Goal: Task Accomplishment & Management: Use online tool/utility

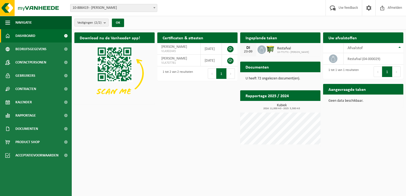
click at [283, 49] on span "Restafval" at bounding box center [293, 49] width 32 height 4
click at [29, 103] on span "Kalender" at bounding box center [23, 102] width 16 height 13
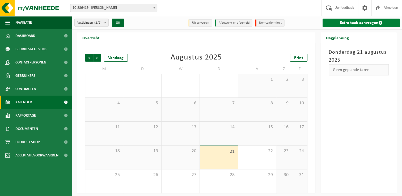
click at [346, 20] on link "Extra taak aanvragen" at bounding box center [361, 23] width 77 height 9
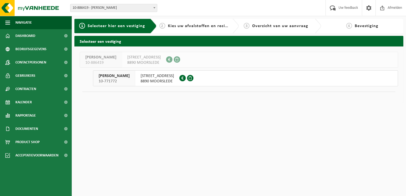
click at [116, 61] on span "10-886419" at bounding box center [100, 62] width 31 height 5
click at [171, 73] on span "ROESELAARSESTRAAT 239B" at bounding box center [158, 75] width 34 height 5
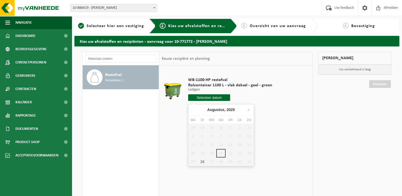
click at [216, 97] on input "text" at bounding box center [209, 97] width 42 height 7
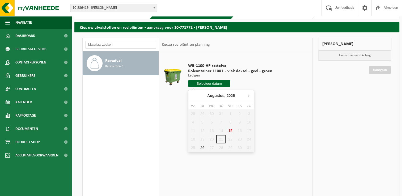
scroll to position [27, 0]
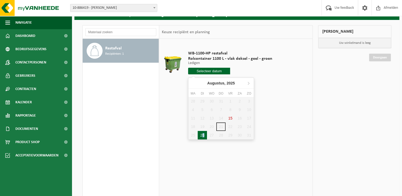
click at [203, 136] on div "26" at bounding box center [202, 135] width 9 height 9
type input "Van [DATE]"
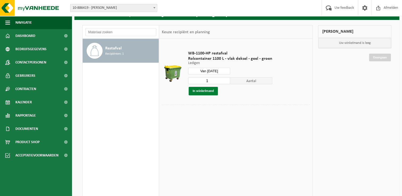
click at [208, 90] on button "In winkelmand" at bounding box center [203, 91] width 29 height 9
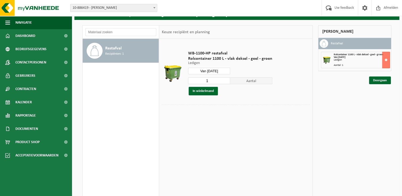
click at [248, 125] on div "WB-1100-HP restafval Rolcontainer 1100 L - vlak deksel - geel - groen Ledigen L…" at bounding box center [235, 119] width 153 height 160
click at [244, 135] on div "WB-1100-HP restafval Rolcontainer 1100 L - vlak deksel - geel - groen Ledigen L…" at bounding box center [235, 119] width 153 height 160
click at [378, 79] on link "Doorgaan" at bounding box center [380, 81] width 22 height 8
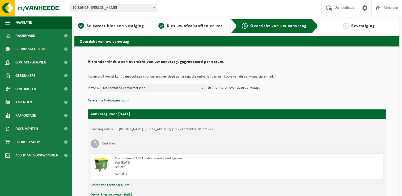
scroll to position [31, 0]
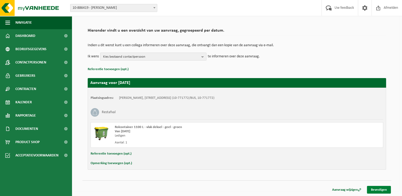
click at [376, 190] on link "Bevestigen" at bounding box center [379, 190] width 24 height 8
